Goal: Information Seeking & Learning: Learn about a topic

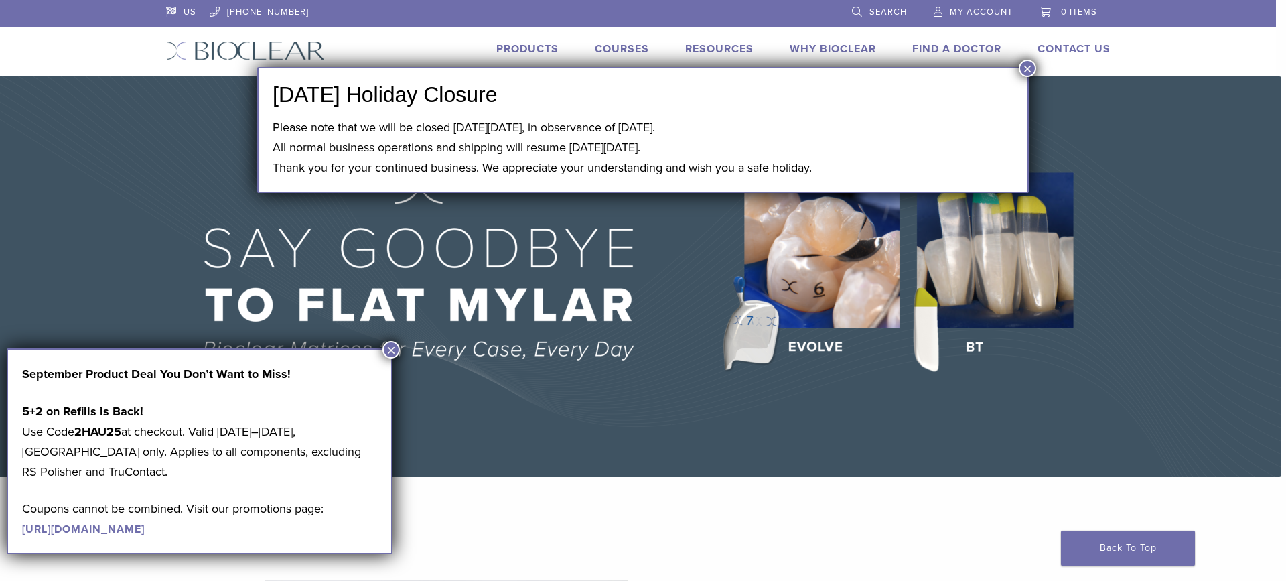
click at [1032, 69] on button "×" at bounding box center [1027, 68] width 17 height 17
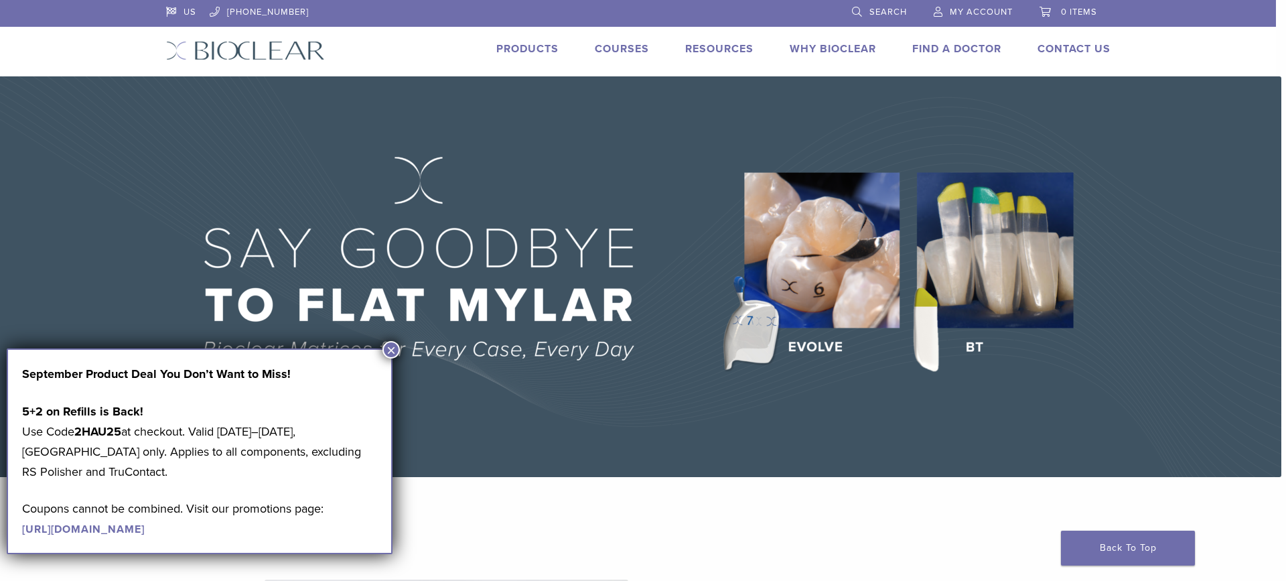
click at [396, 351] on button "×" at bounding box center [391, 349] width 17 height 17
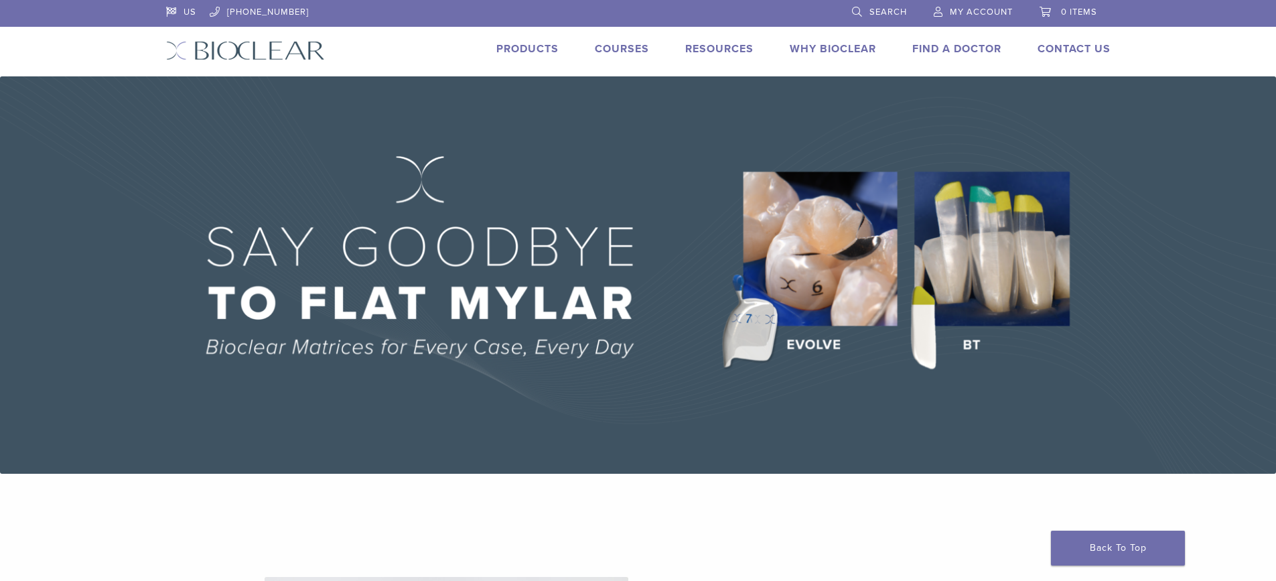
click at [626, 48] on link "Courses" at bounding box center [622, 48] width 54 height 13
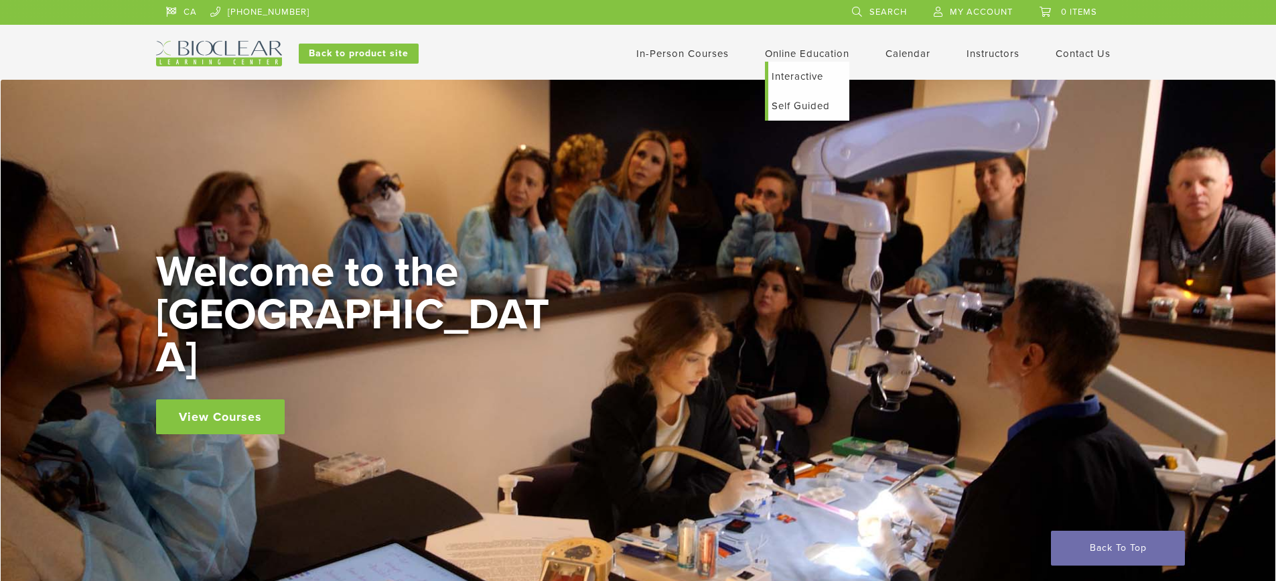
click at [796, 105] on link "Self Guided" at bounding box center [808, 105] width 81 height 29
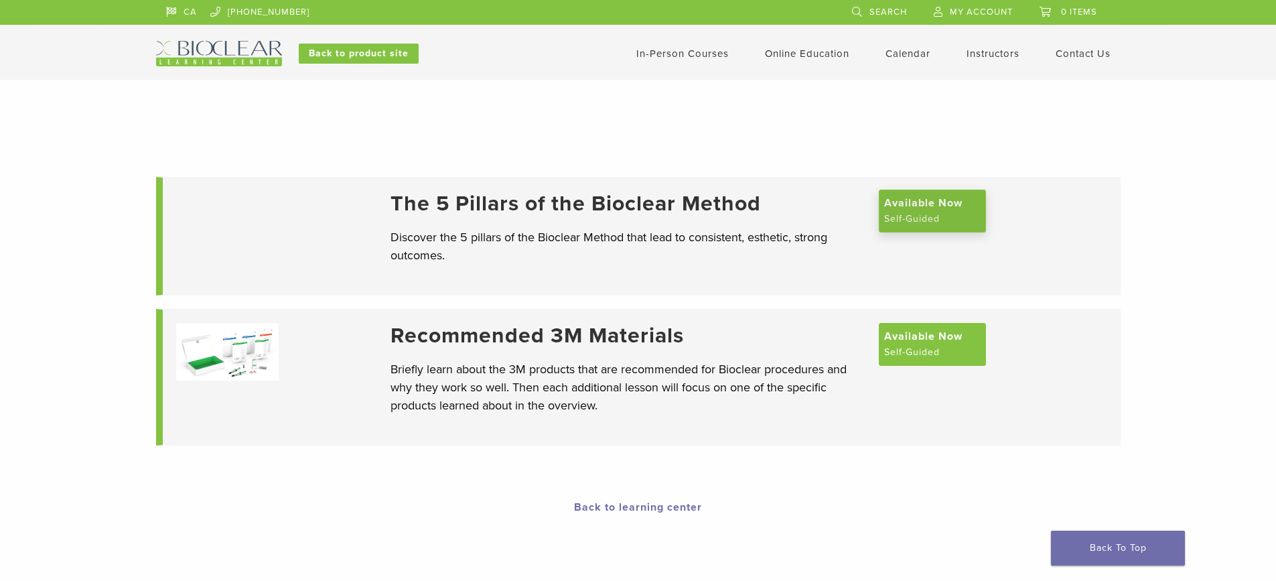
click at [908, 211] on span "Available Now" at bounding box center [923, 203] width 78 height 16
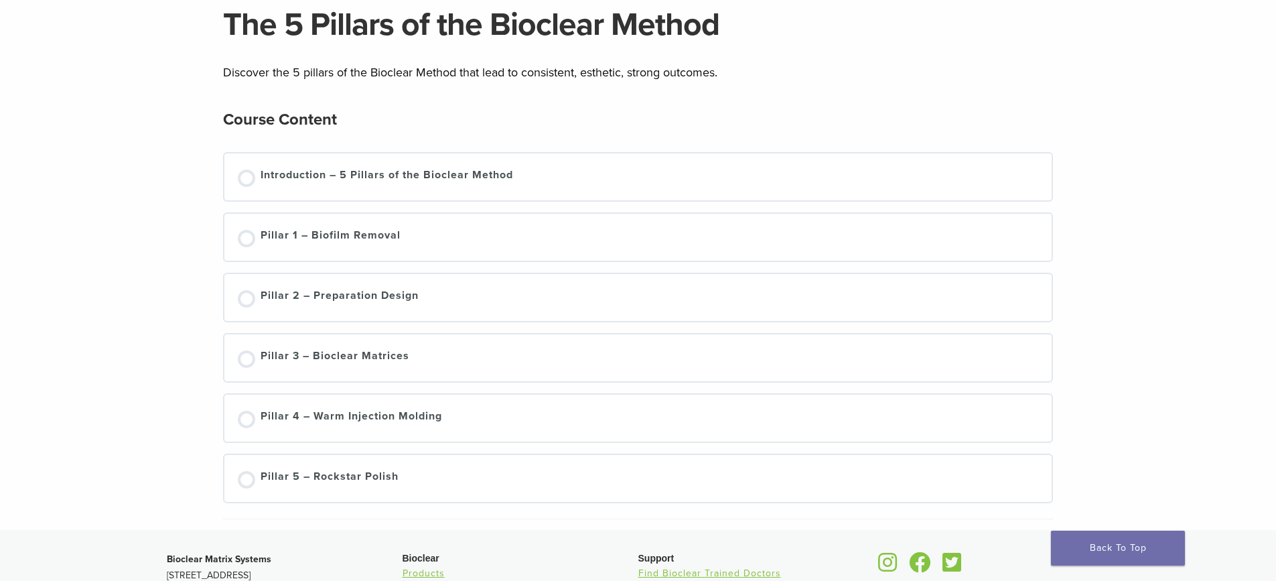
scroll to position [134, 0]
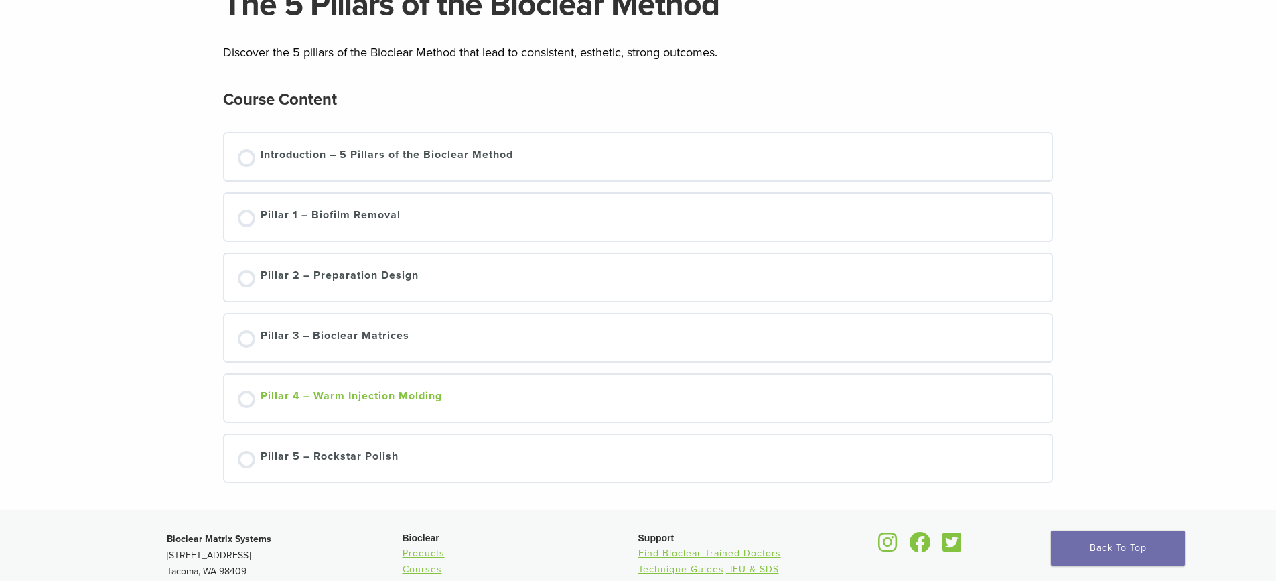
click at [417, 404] on div "Pillar 4 – Warm Injection Molding" at bounding box center [352, 398] width 182 height 20
click at [324, 395] on div "Pillar 4 – Warm Injection Molding" at bounding box center [352, 396] width 182 height 20
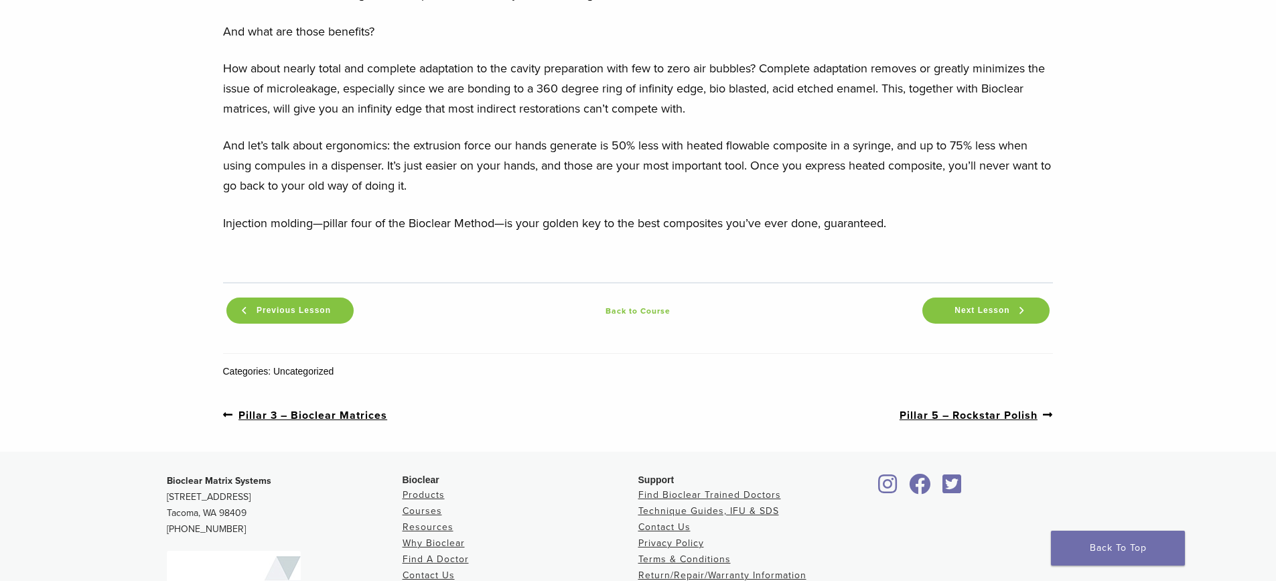
scroll to position [1371, 0]
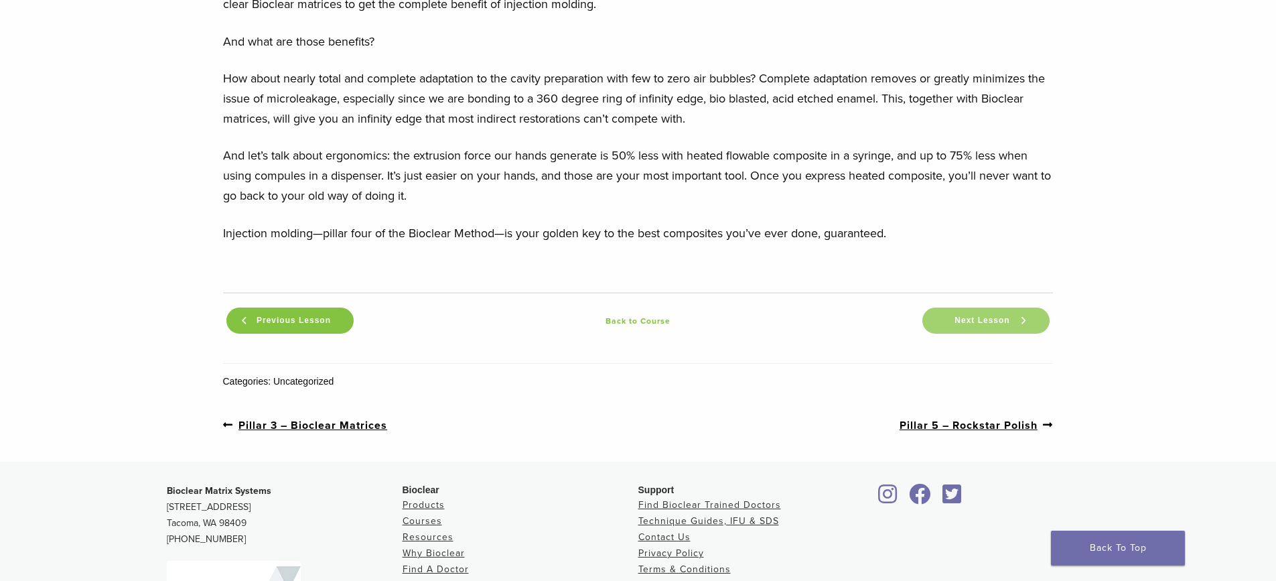
click at [996, 321] on span "Next Lesson" at bounding box center [982, 321] width 71 height 10
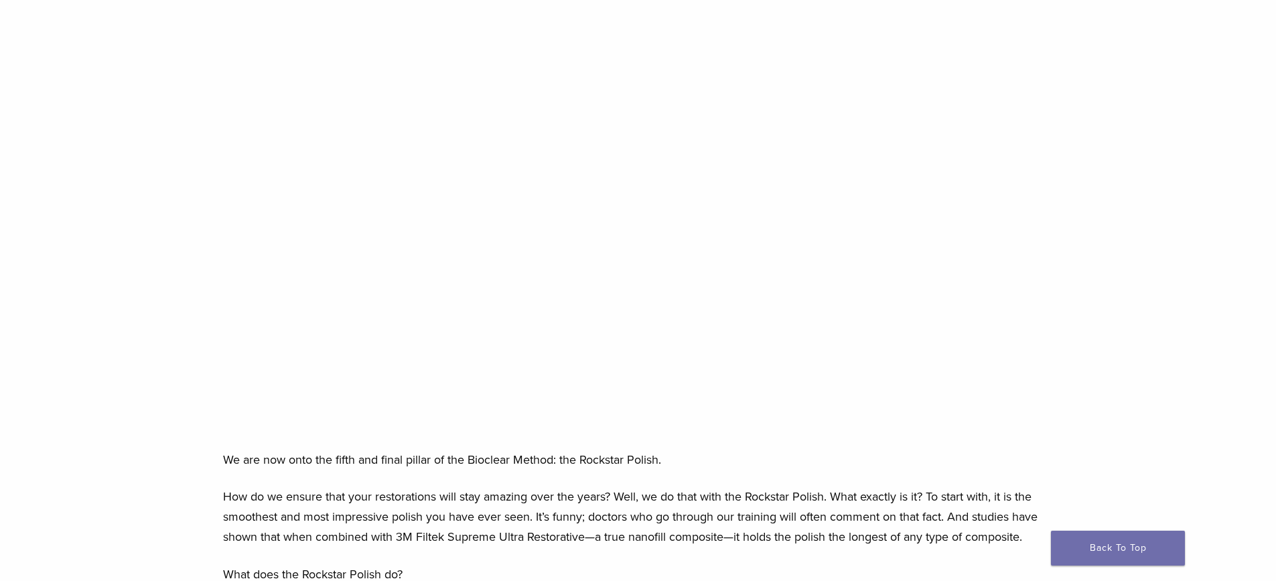
scroll to position [201, 0]
